Goal: Task Accomplishment & Management: Use online tool/utility

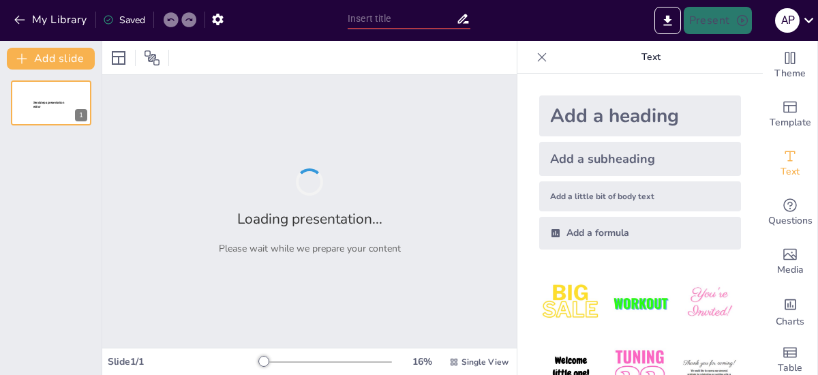
type input "Medios de Comunicación Masivos y su Impacto en la Ciudadanía Responsable"
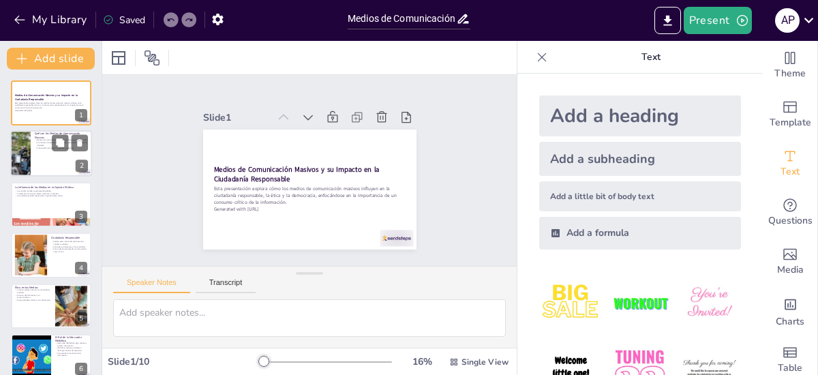
click at [47, 152] on div at bounding box center [51, 154] width 82 height 46
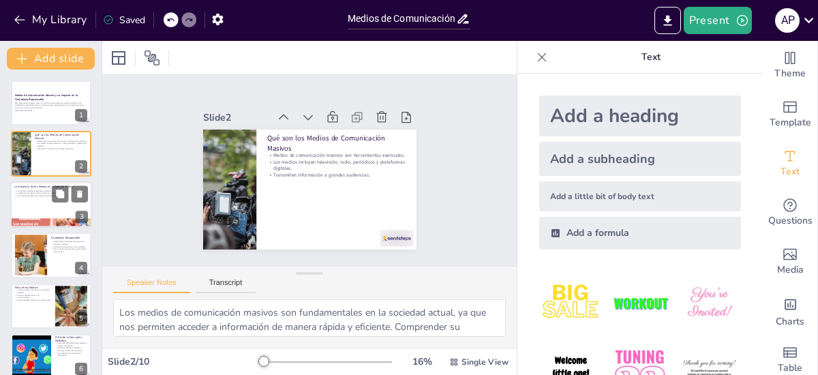
click at [42, 206] on div at bounding box center [51, 204] width 82 height 46
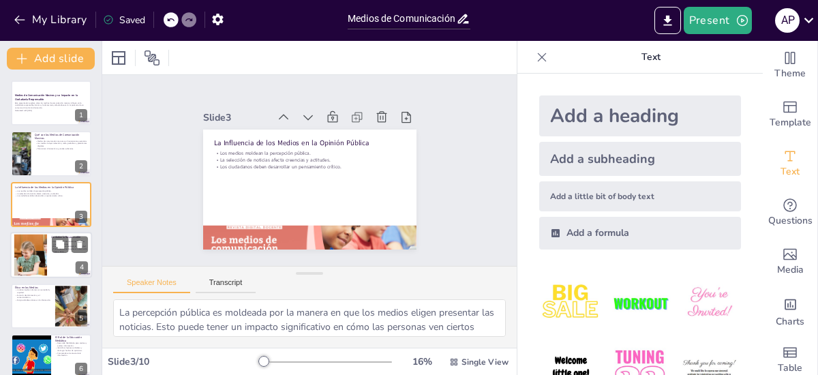
click at [56, 256] on div at bounding box center [51, 255] width 82 height 46
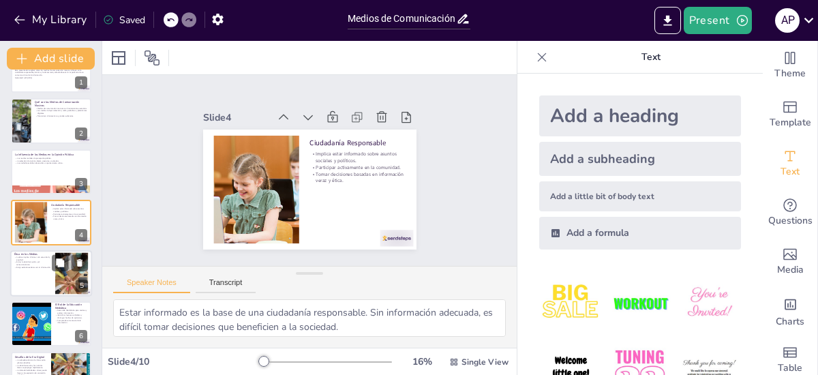
click at [45, 287] on div at bounding box center [51, 273] width 82 height 46
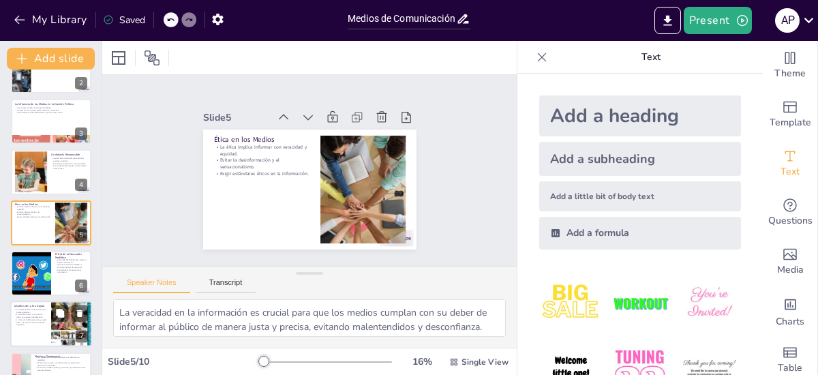
click at [39, 324] on p "La falta de habilidades críticas puede llevar a la aceptación de contenido enga…" at bounding box center [30, 322] width 33 height 7
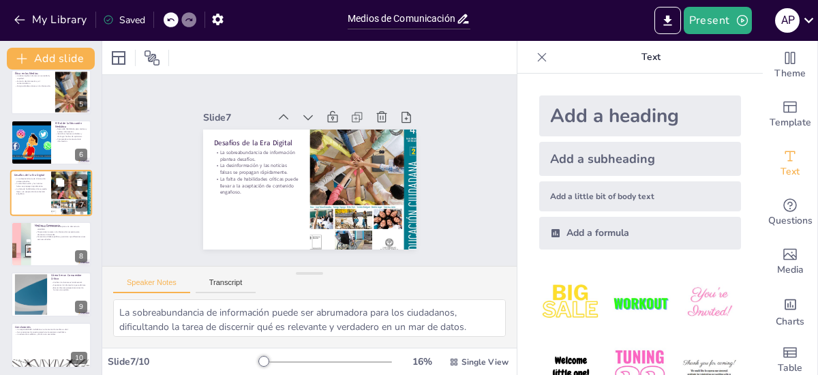
scroll to position [218, 0]
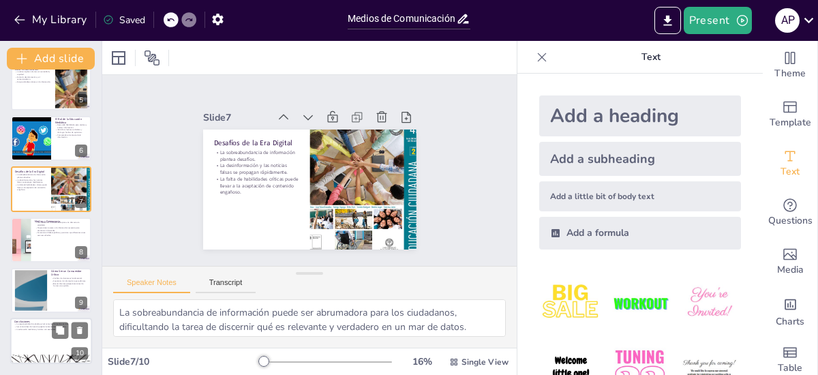
click at [39, 333] on div at bounding box center [51, 341] width 82 height 46
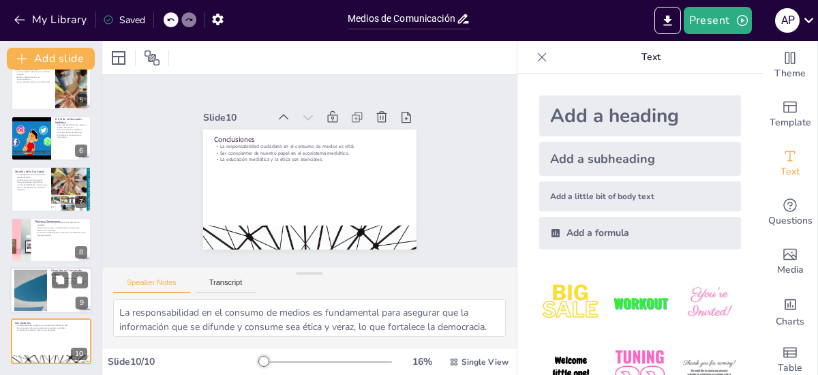
click at [48, 297] on div at bounding box center [51, 290] width 82 height 46
type textarea "Verificar las fuentes es el primer paso para asegurarse de que la información q…"
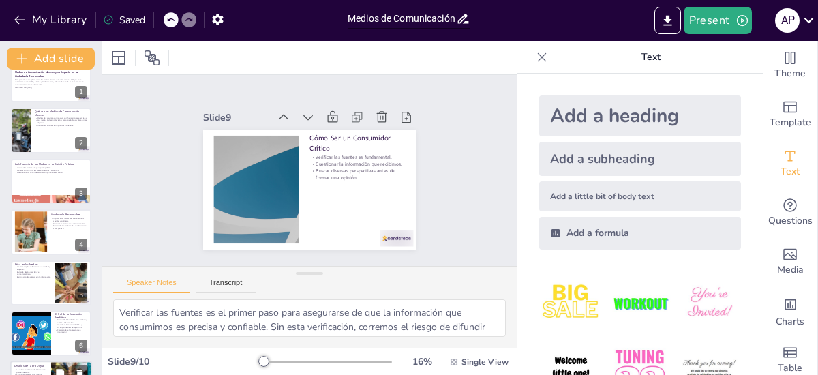
scroll to position [0, 0]
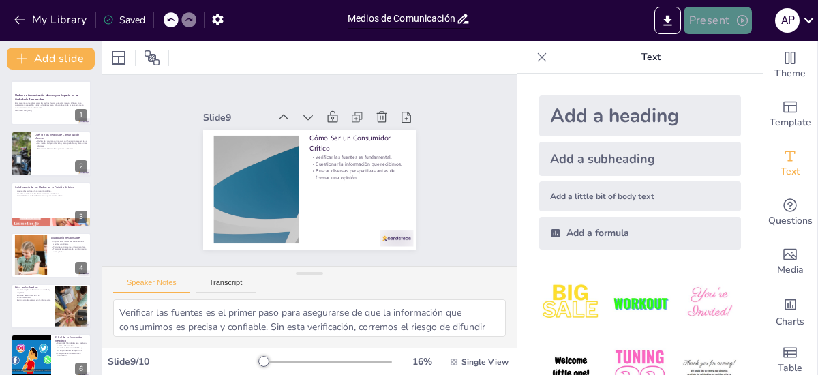
click at [720, 22] on button "Present" at bounding box center [717, 20] width 68 height 27
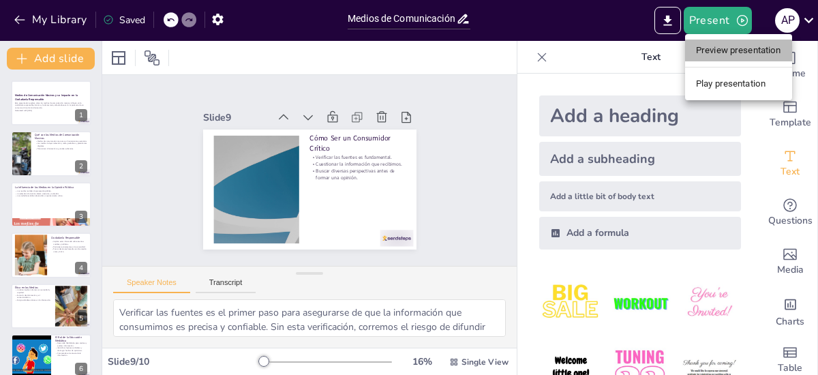
click at [720, 54] on li "Preview presentation" at bounding box center [738, 51] width 107 height 22
